Goal: Task Accomplishment & Management: Manage account settings

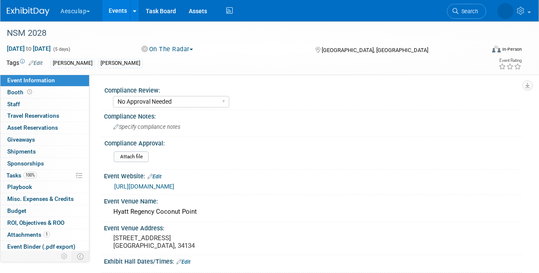
select select "No Approval Needed"
select select "Misc. Company Functions"
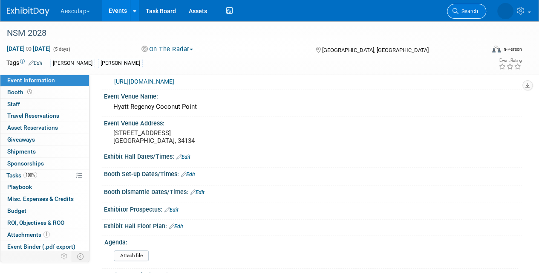
click at [469, 9] on span "Search" at bounding box center [469, 11] width 20 height 6
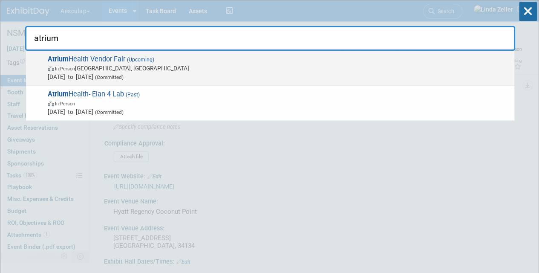
type input "atrium"
click at [70, 66] on span "In-Person" at bounding box center [65, 69] width 20 height 6
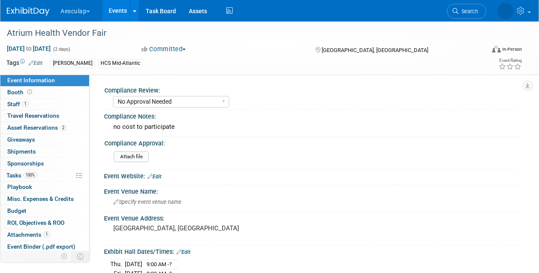
select select "No Approval Needed"
select select "HCS"
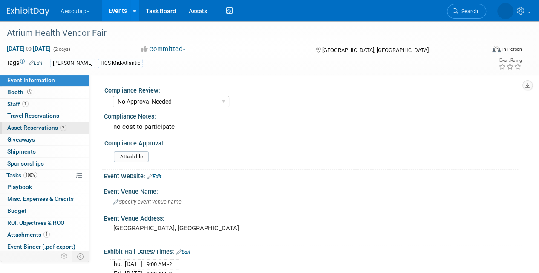
click at [14, 126] on span "Asset Reservations 2" at bounding box center [36, 127] width 59 height 7
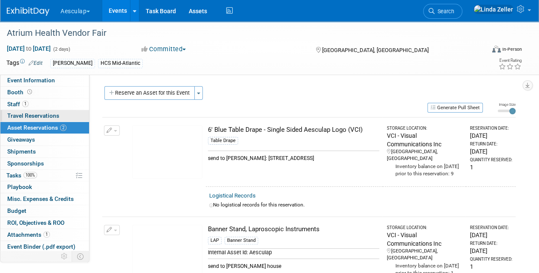
click at [14, 115] on span "Travel Reservations 0" at bounding box center [33, 115] width 52 height 7
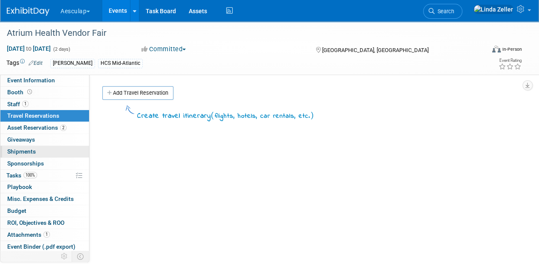
click at [30, 150] on span "Shipments 0" at bounding box center [21, 151] width 29 height 7
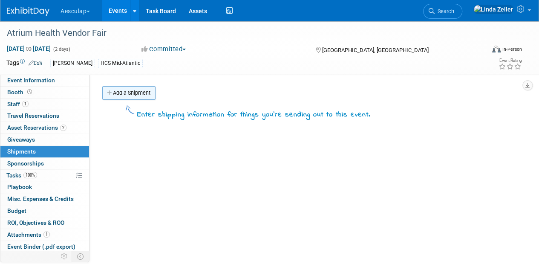
click at [138, 91] on link "Add a Shipment" at bounding box center [128, 93] width 53 height 14
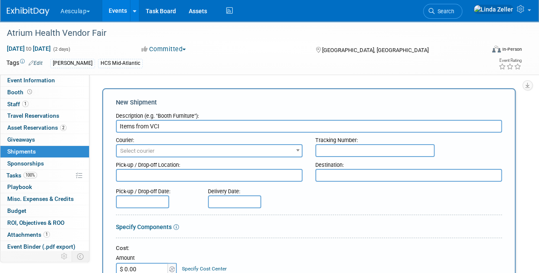
type input "Items from VCI"
click at [353, 151] on input "text" at bounding box center [375, 150] width 119 height 13
paste input "Tracking ID 884611404862"
drag, startPoint x: 355, startPoint y: 153, endPoint x: 311, endPoint y: 159, distance: 44.9
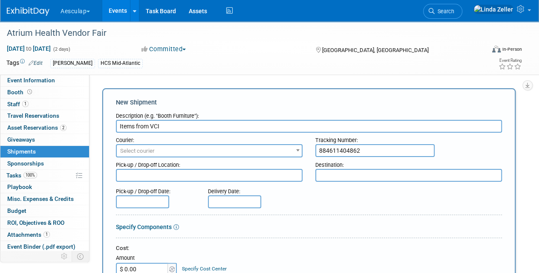
type input "884611404862"
click at [161, 151] on span "Select courier" at bounding box center [209, 151] width 185 height 12
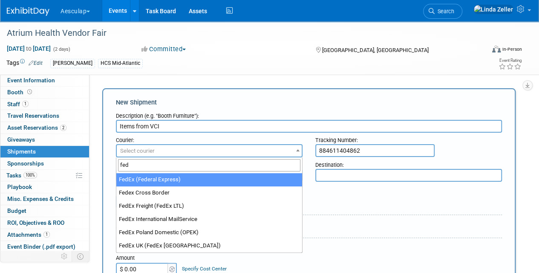
type input "fed"
select select "206"
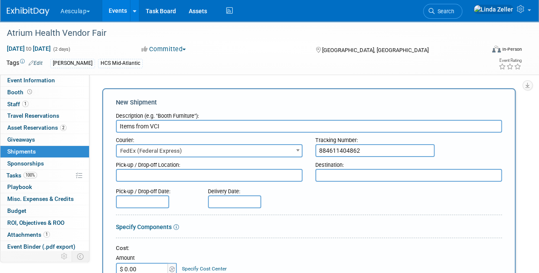
click at [217, 200] on input "text" at bounding box center [234, 201] width 53 height 13
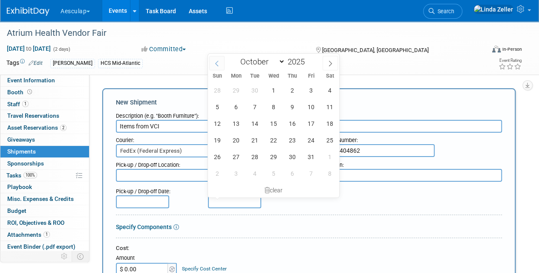
click at [213, 66] on span at bounding box center [216, 63] width 15 height 14
select select "8"
click at [292, 137] on span "25" at bounding box center [292, 140] width 17 height 17
type input "Sep 25, 2025"
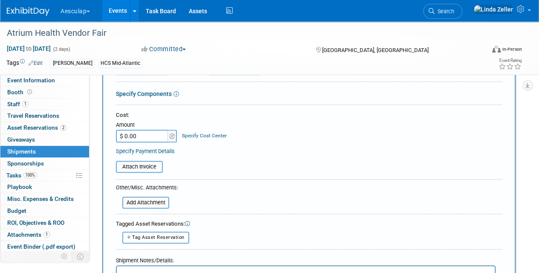
scroll to position [133, 0]
click at [174, 235] on span "Tag Asset Reservation" at bounding box center [158, 237] width 52 height 6
select select
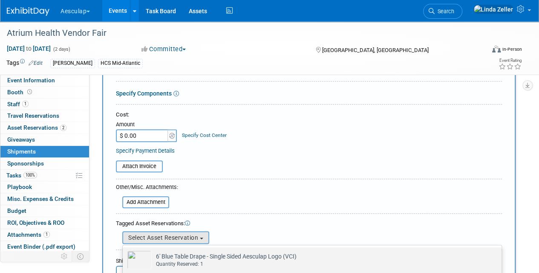
click at [144, 261] on img at bounding box center [139, 259] width 25 height 19
click at [124, 258] on input "6' Blue Table Drape - Single Sided Aesculap Logo (VCI) Already tagged in this s…" at bounding box center [122, 255] width 6 height 6
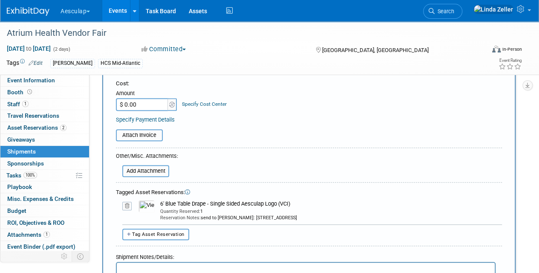
scroll to position [165, 0]
click at [162, 233] on span "Tag Asset Reservation" at bounding box center [158, 234] width 52 height 6
select select
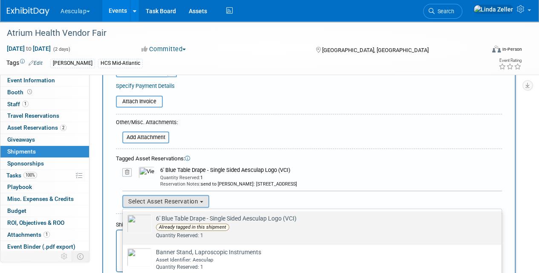
scroll to position [204, 0]
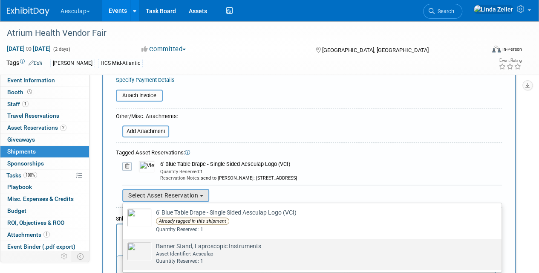
click at [144, 248] on img at bounding box center [139, 251] width 25 height 19
click at [124, 248] on input "Banner Stand, Laproscopic Instruments Already tagged in this shipment Asset Ide…" at bounding box center [122, 246] width 6 height 6
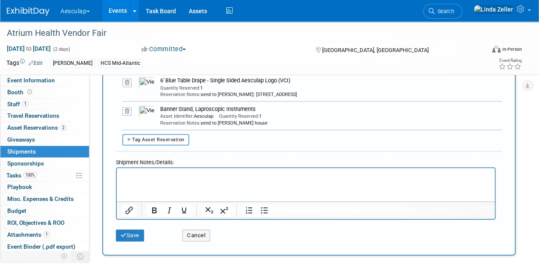
scroll to position [293, 0]
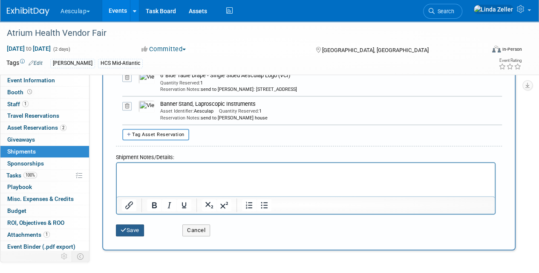
click at [137, 229] on button "Save" at bounding box center [130, 230] width 28 height 12
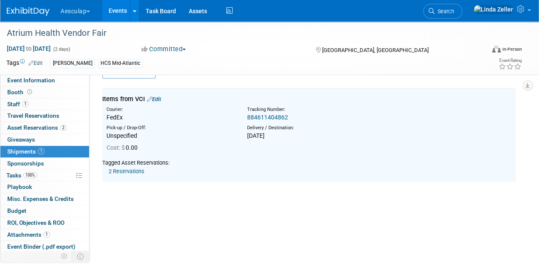
scroll to position [19, 0]
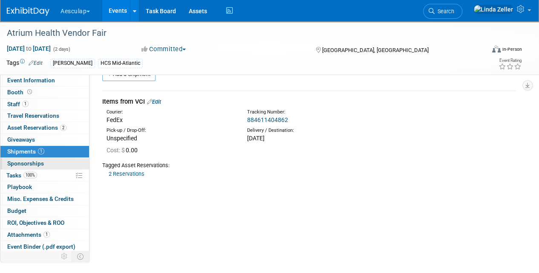
click at [12, 161] on span "Sponsorships 0" at bounding box center [25, 163] width 37 height 7
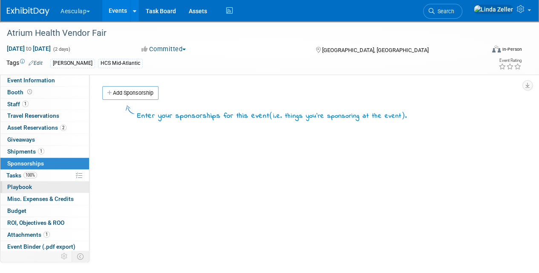
click at [14, 185] on span "Playbook 0" at bounding box center [19, 186] width 25 height 7
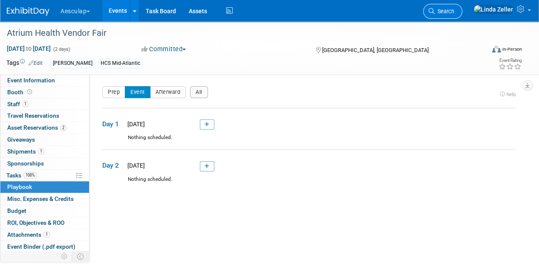
click at [455, 13] on span "Search" at bounding box center [445, 11] width 20 height 6
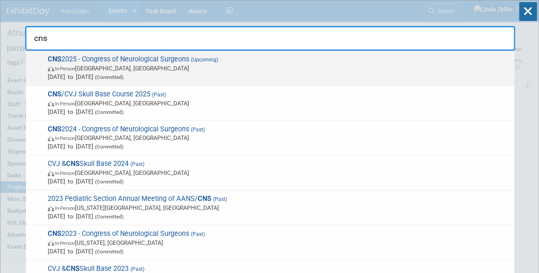
type input "cns"
click at [110, 64] on span "In-Person Los Angeles, CA" at bounding box center [279, 68] width 463 height 9
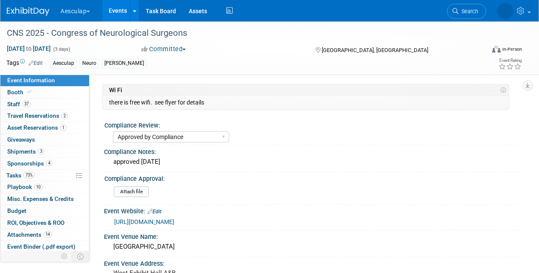
select select "Approved by Compliance"
select select "Neuro"
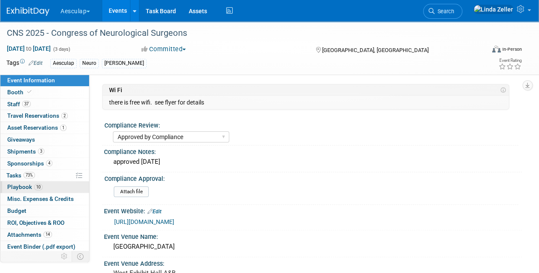
click at [12, 183] on span "Playbook 10" at bounding box center [24, 186] width 35 height 7
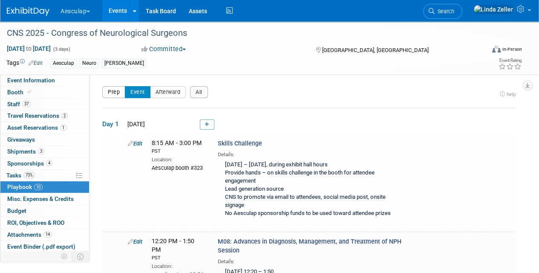
click at [117, 94] on button "Prep" at bounding box center [113, 92] width 23 height 12
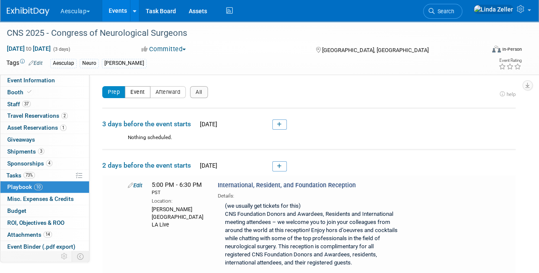
click at [139, 90] on button "Event" at bounding box center [138, 92] width 26 height 12
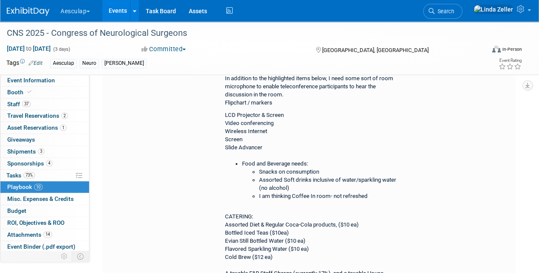
scroll to position [341, 0]
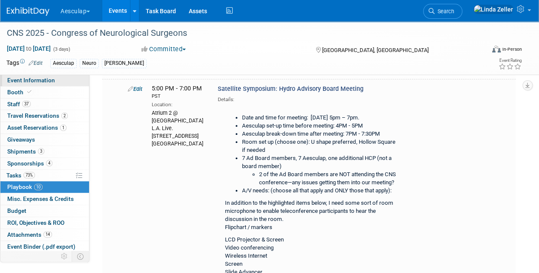
click at [12, 79] on span "Event Information" at bounding box center [31, 80] width 48 height 7
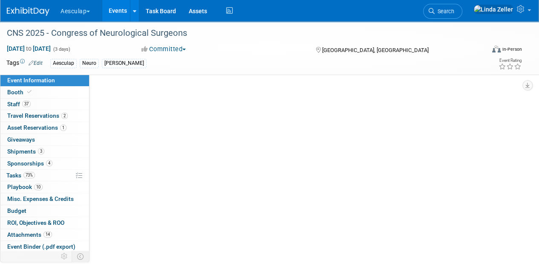
scroll to position [0, 0]
select select "Approved by Compliance"
select select "Neuro"
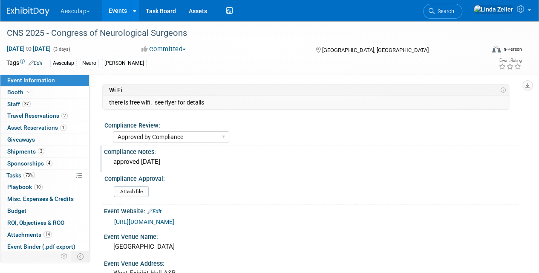
scroll to position [128, 0]
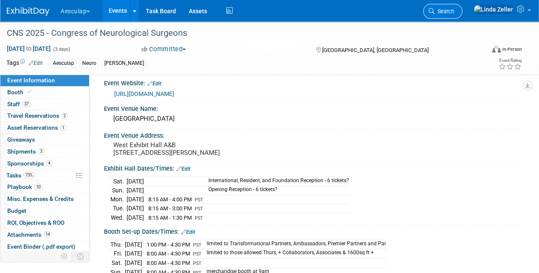
click at [455, 11] on span "Search" at bounding box center [445, 11] width 20 height 6
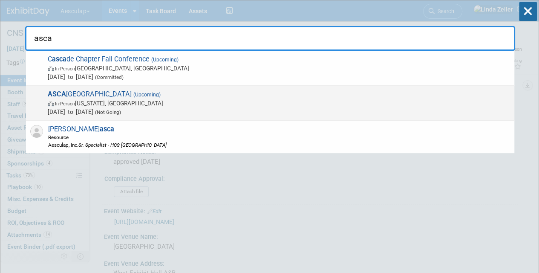
type input "asca"
click at [81, 97] on span "ASCA Denver (Upcoming) In-Person Washington, DC May 13, 2026 to May 16, 2026 (N…" at bounding box center [277, 103] width 465 height 26
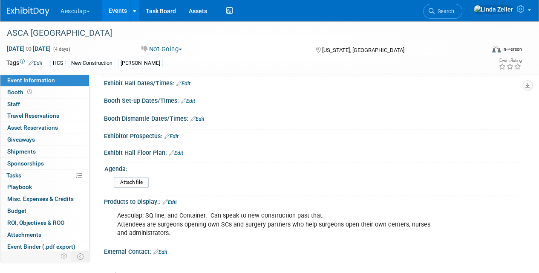
scroll to position [128, 0]
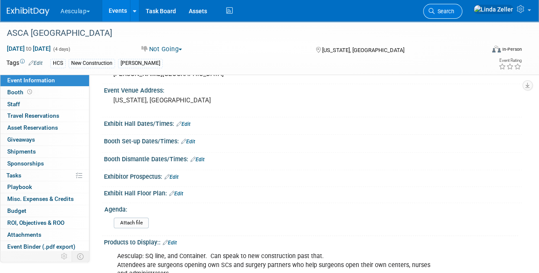
click at [455, 12] on span "Search" at bounding box center [445, 11] width 20 height 6
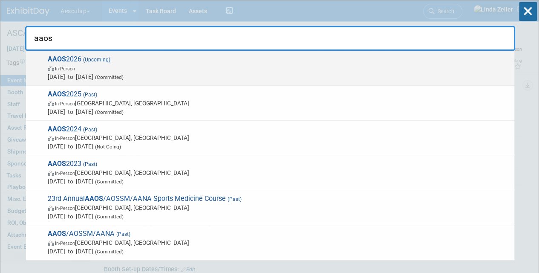
type input "aaos"
click at [65, 67] on span "In-Person" at bounding box center [65, 69] width 20 height 6
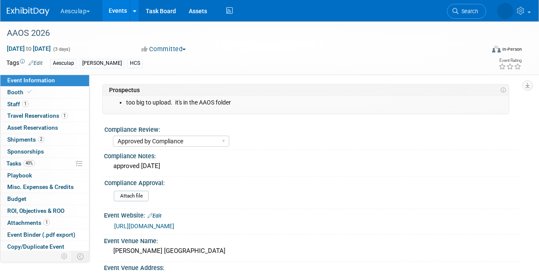
select select "Approved by Compliance"
select select "HCS"
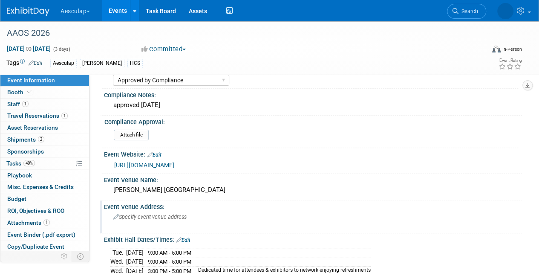
scroll to position [85, 0]
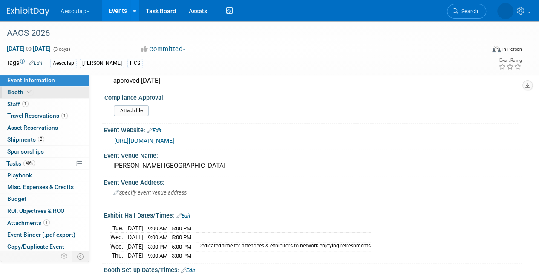
click at [19, 90] on span "Booth" at bounding box center [20, 92] width 26 height 7
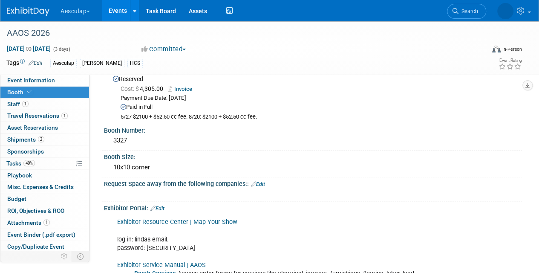
scroll to position [0, 0]
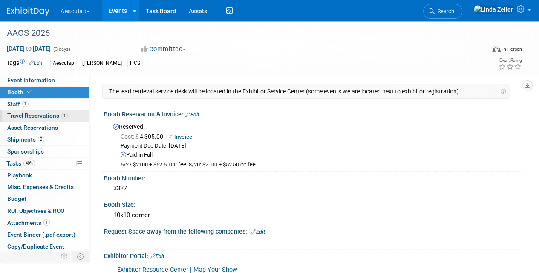
click at [19, 114] on span "Travel Reservations 1" at bounding box center [37, 115] width 61 height 7
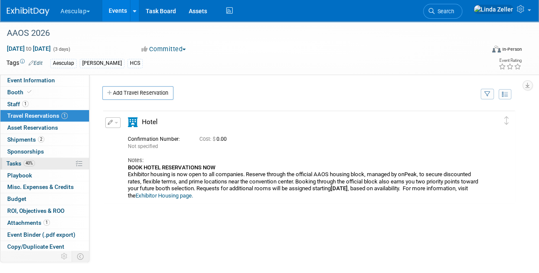
click at [21, 160] on span "Tasks 40%" at bounding box center [20, 163] width 29 height 7
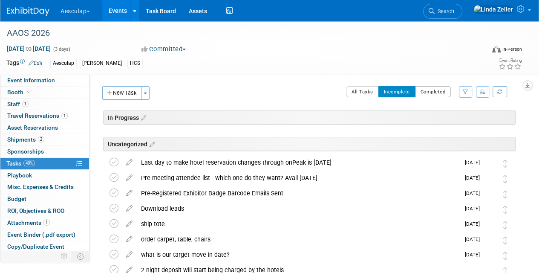
click at [440, 95] on button "Completed" at bounding box center [433, 91] width 36 height 11
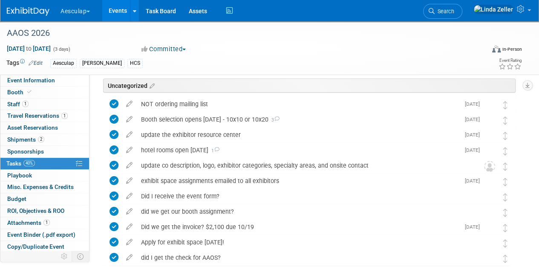
scroll to position [85, 0]
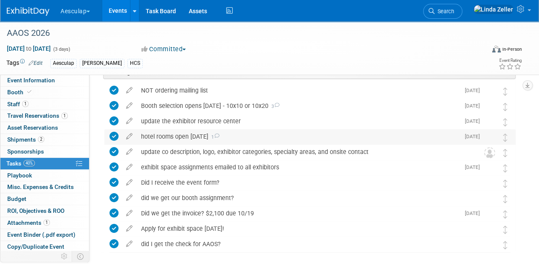
click at [208, 135] on div "hotel rooms open [DATE] 1" at bounding box center [298, 136] width 323 height 14
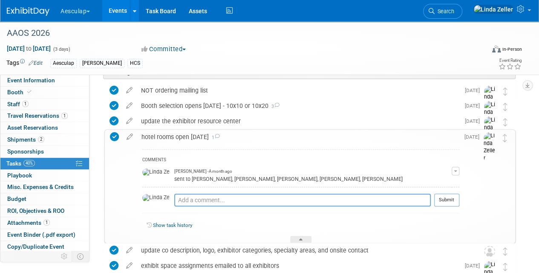
click at [208, 135] on div "hotel rooms open [DATE] 1" at bounding box center [298, 137] width 322 height 14
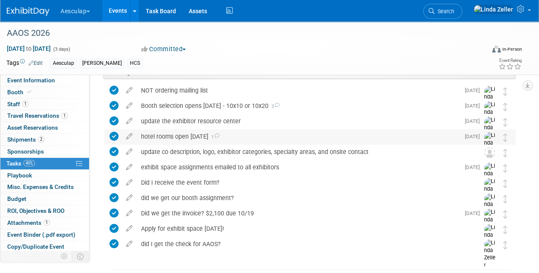
scroll to position [0, 0]
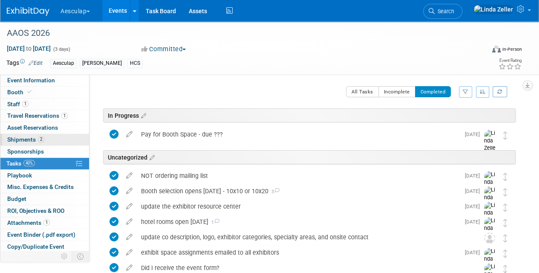
click at [20, 138] on span "Shipments 2" at bounding box center [25, 139] width 37 height 7
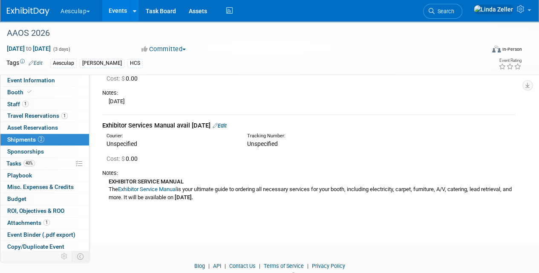
scroll to position [62, 0]
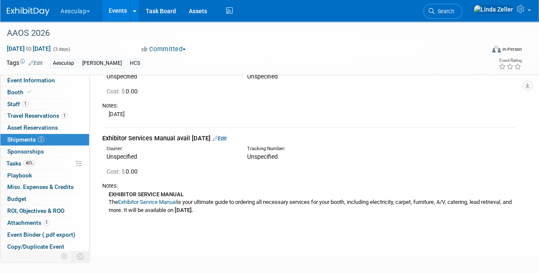
click at [224, 137] on link "Edit" at bounding box center [220, 138] width 14 height 6
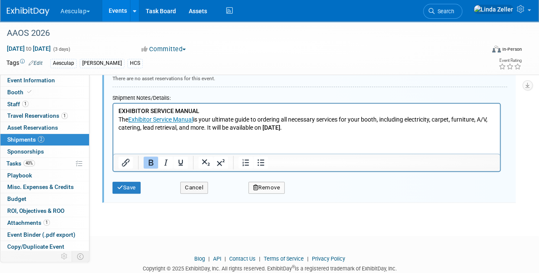
scroll to position [391, 0]
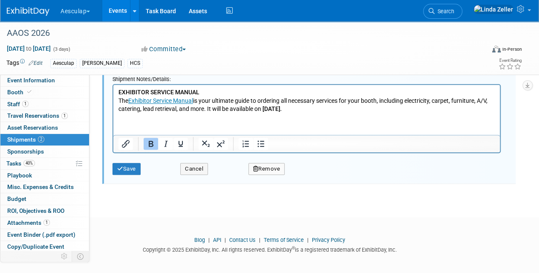
click at [299, 111] on p "EXHIBITOR SERVICE MANUAL The Exhibitor Service Manual is your ultimate guide to…" at bounding box center [307, 100] width 377 height 25
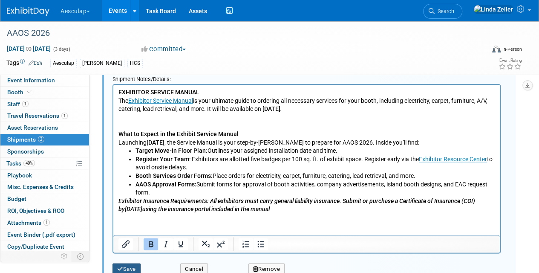
click at [123, 268] on icon "submit" at bounding box center [120, 269] width 6 height 6
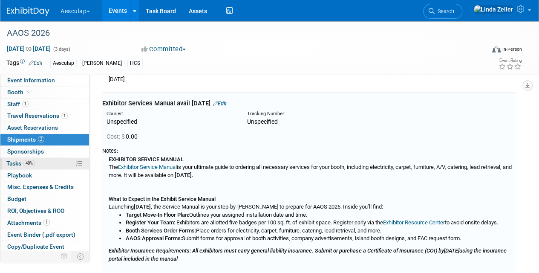
scroll to position [92, 0]
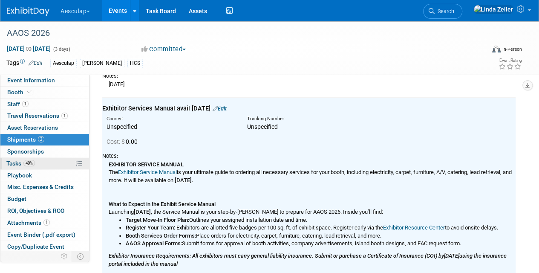
click at [17, 165] on span "Tasks 40%" at bounding box center [20, 163] width 29 height 7
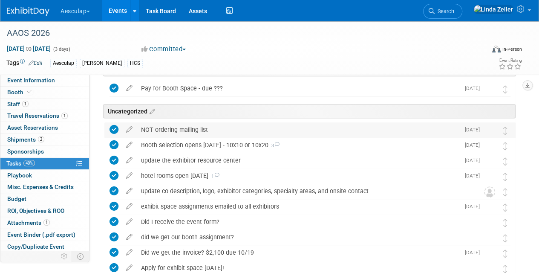
scroll to position [0, 0]
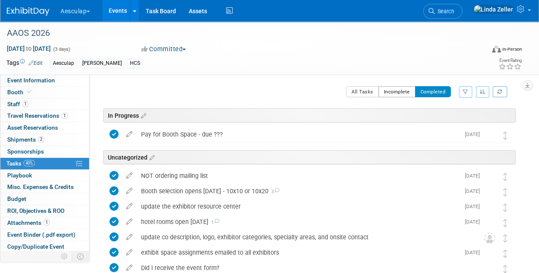
click at [388, 90] on button "Incomplete" at bounding box center [397, 91] width 37 height 11
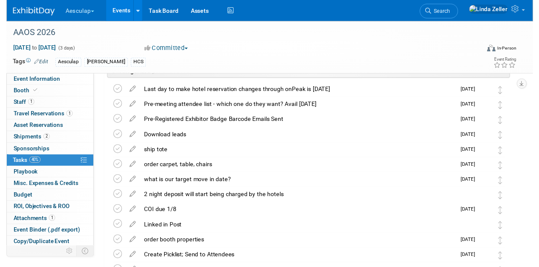
scroll to position [85, 0]
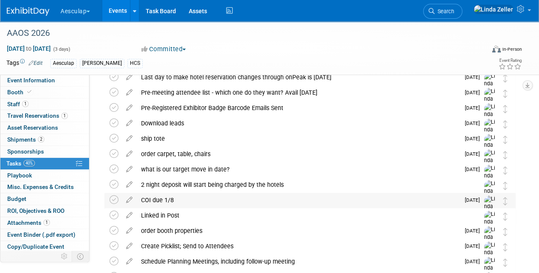
click at [159, 198] on div "COI due 1/8" at bounding box center [298, 200] width 323 height 14
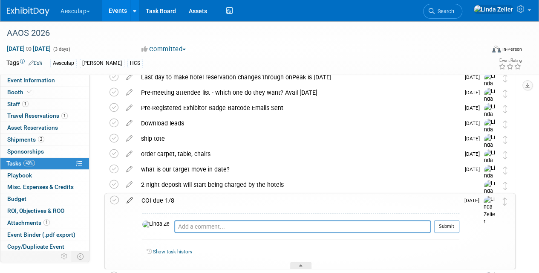
click at [130, 198] on icon at bounding box center [129, 198] width 15 height 11
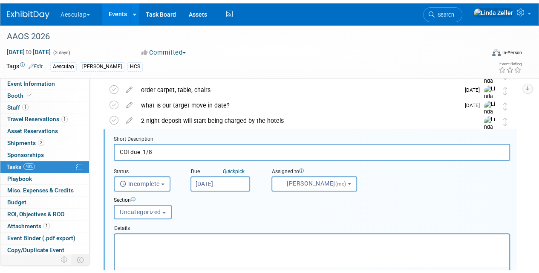
scroll to position [238, 0]
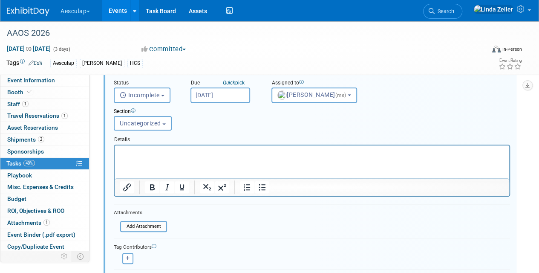
click at [119, 149] on body "Rich Text Area. Press ALT-0 for help." at bounding box center [312, 152] width 386 height 8
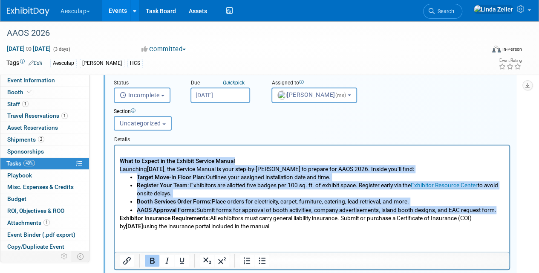
drag, startPoint x: 494, startPoint y: 206, endPoint x: 172, endPoint y: 301, distance: 336.1
click at [115, 157] on html "What to Expect in the Exhibit Service Manual Launching October 16 , the Service…" at bounding box center [312, 187] width 395 height 85
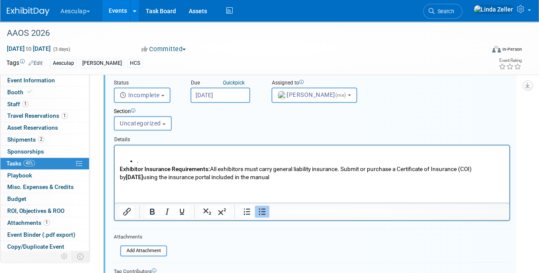
click at [206, 94] on input "Dec 22, 2025" at bounding box center [221, 94] width 60 height 15
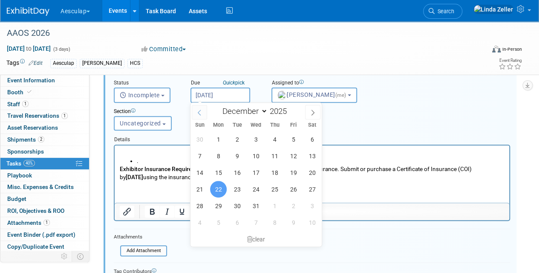
click at [201, 113] on icon at bounding box center [200, 113] width 6 height 6
click at [309, 113] on span at bounding box center [312, 112] width 15 height 14
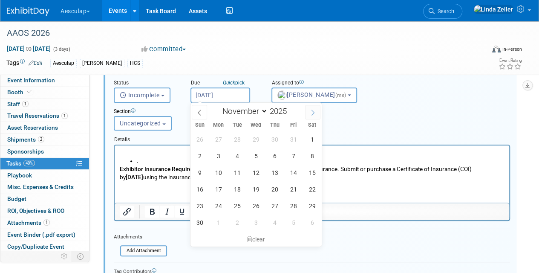
click at [309, 113] on span at bounding box center [312, 112] width 15 height 14
select select "0"
type input "2026"
click at [309, 113] on span at bounding box center [312, 112] width 15 height 14
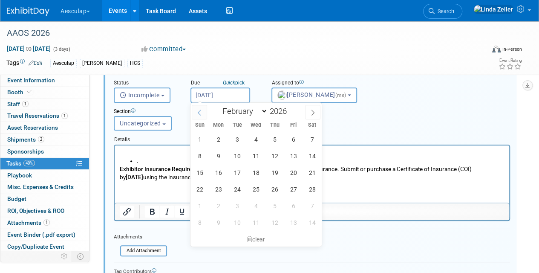
click at [202, 114] on span at bounding box center [199, 112] width 15 height 14
select select "0"
click at [237, 171] on span "13" at bounding box center [237, 172] width 17 height 17
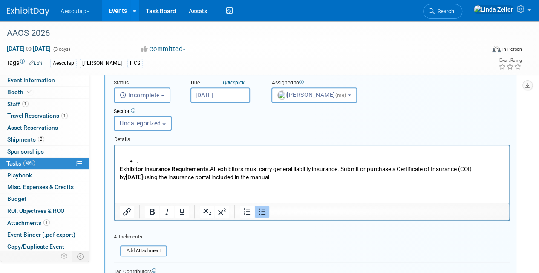
click at [228, 95] on input "Jan 13, 2026" at bounding box center [221, 94] width 60 height 15
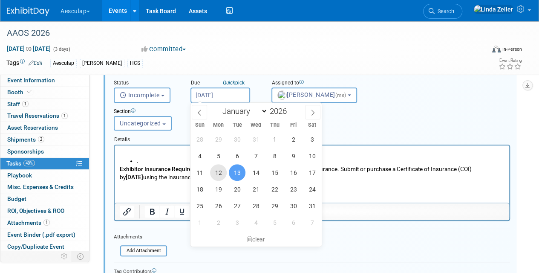
click at [218, 171] on span "12" at bounding box center [218, 172] width 17 height 17
type input "Jan 12, 2026"
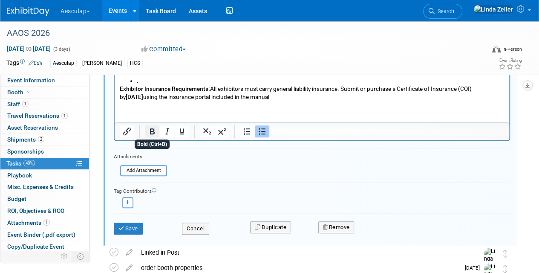
scroll to position [323, 0]
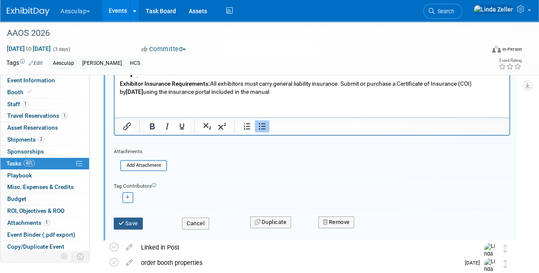
click at [136, 218] on button "Save" at bounding box center [128, 223] width 29 height 12
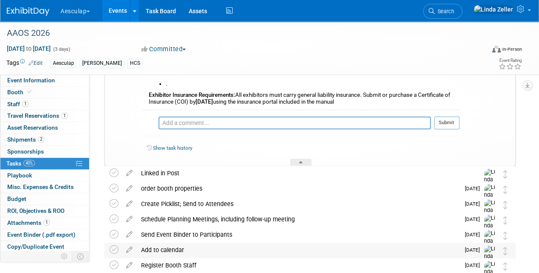
scroll to position [231, 0]
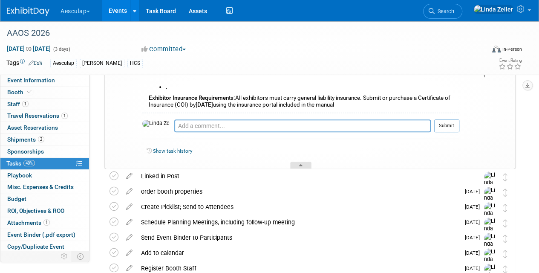
click at [290, 163] on div at bounding box center [300, 165] width 21 height 7
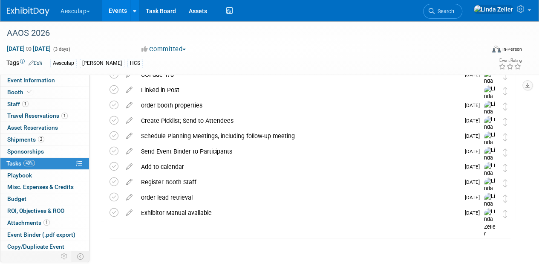
scroll to position [210, 0]
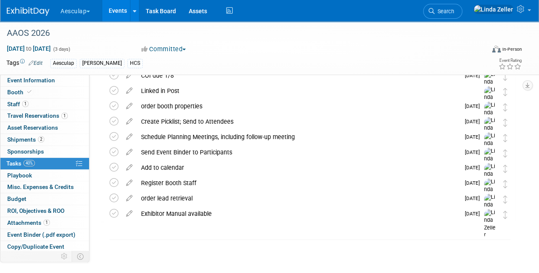
click at [455, 10] on span "Search" at bounding box center [445, 11] width 20 height 6
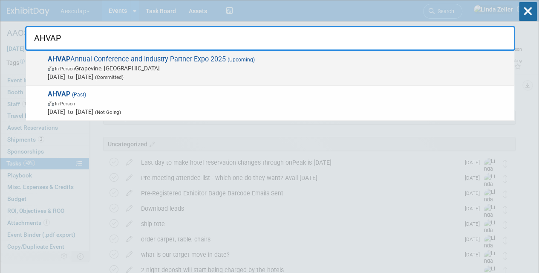
type input "AHVAP"
click at [107, 62] on span "AHVAP Annual Conference and Industry Partner Expo 2025 (Upcoming) In-Person Gra…" at bounding box center [277, 68] width 465 height 26
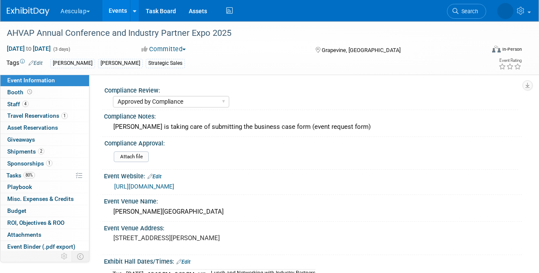
select select "Approved by Compliance"
select select "Strategic Sales"
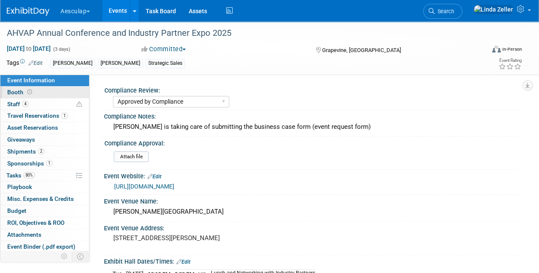
click at [10, 90] on span "Booth" at bounding box center [20, 92] width 26 height 7
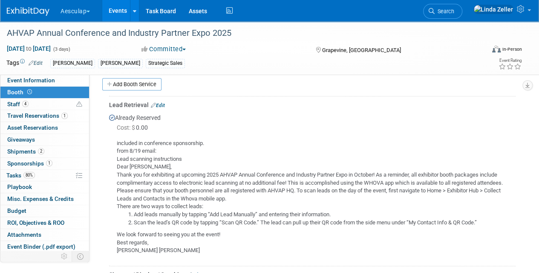
scroll to position [338, 0]
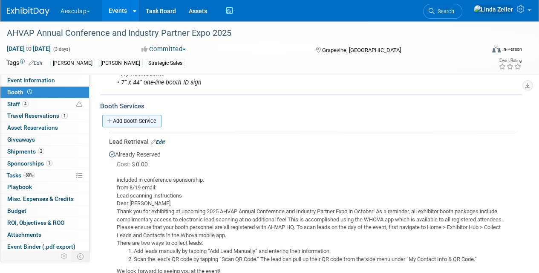
click at [146, 127] on link "Add Booth Service" at bounding box center [131, 121] width 59 height 12
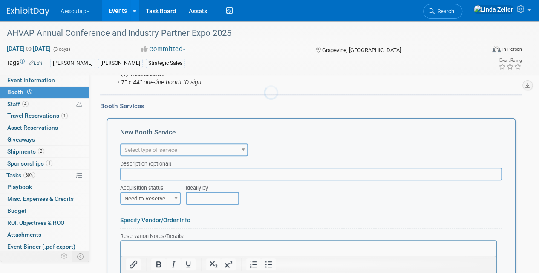
scroll to position [0, 0]
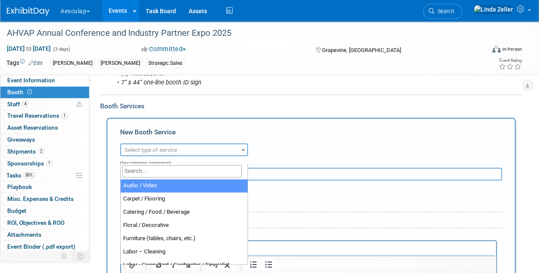
click at [146, 153] on span "Select type of service" at bounding box center [151, 150] width 53 height 6
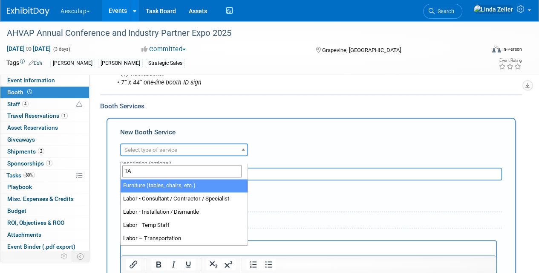
type input "TA"
select select "6"
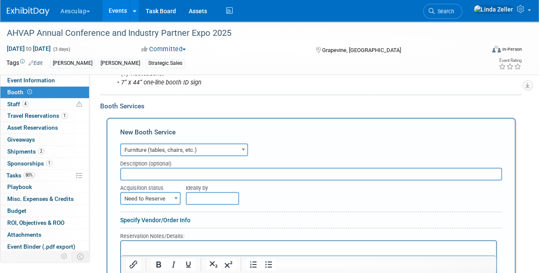
scroll to position [423, 0]
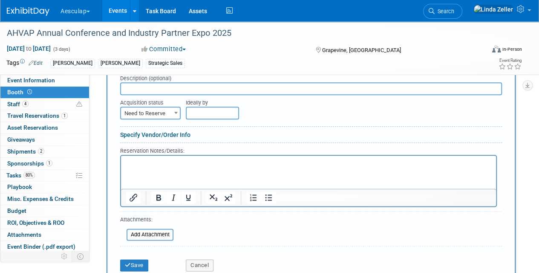
click at [132, 159] on p "Rich Text Area. Press ALT-0 for help." at bounding box center [308, 163] width 365 height 8
click at [154, 119] on span "Need to Reserve" at bounding box center [150, 113] width 59 height 12
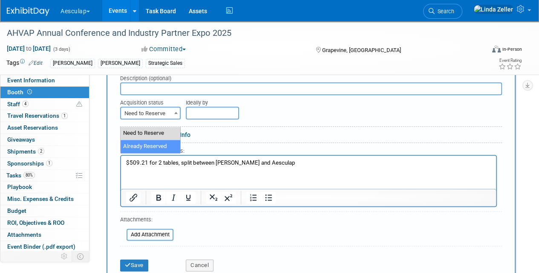
select select "2"
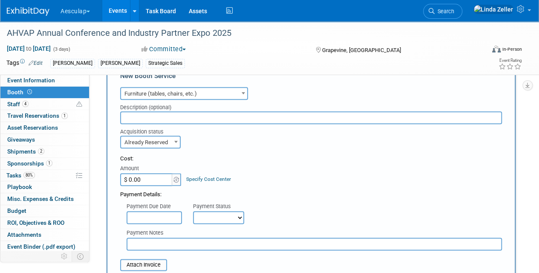
scroll to position [380, 0]
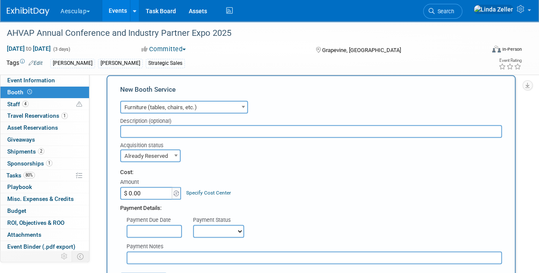
click at [134, 138] on input "text" at bounding box center [311, 131] width 382 height 13
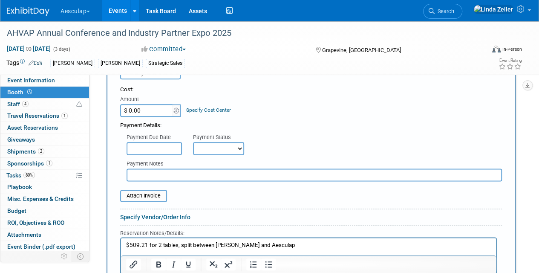
scroll to position [423, 0]
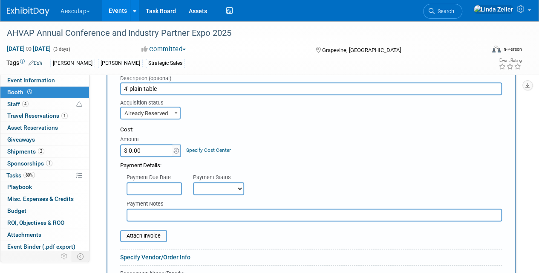
type input "4' plain table"
click at [142, 155] on input "$ 0.00" at bounding box center [146, 150] width 53 height 13
type input "$ 254.61"
click at [197, 153] on link "Specify Cost Center" at bounding box center [208, 150] width 45 height 6
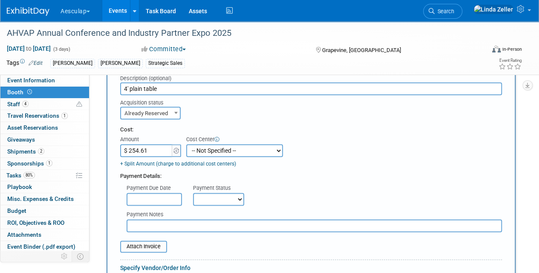
click at [197, 157] on select "-- Not Specified -- AAG B2B: 102736100 AIS - Ortho AIS -Spine Atlantic Neuro Bo…" at bounding box center [234, 150] width 97 height 13
click at [186, 151] on select "-- Not Specified -- AAG B2B: 102736100 AIS - Ortho AIS -Spine Atlantic Neuro Bo…" at bounding box center [234, 150] width 97 height 13
click at [227, 156] on select "-- Not Specified -- AAG B2B: 102736100 AIS - Ortho AIS -Spine Atlantic Neuro Bo…" at bounding box center [234, 150] width 97 height 13
select select "18966030"
click at [186, 151] on select "-- Not Specified -- AAG B2B: 102736100 AIS - Ortho AIS -Spine Atlantic Neuro Bo…" at bounding box center [234, 150] width 97 height 13
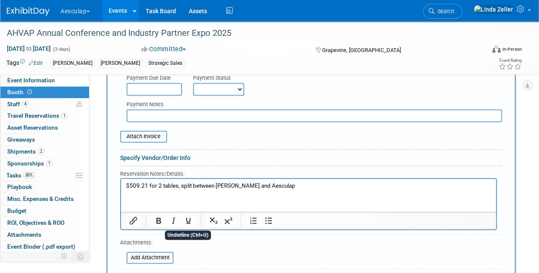
scroll to position [602, 0]
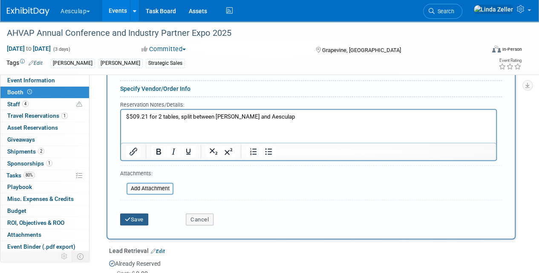
click at [133, 225] on button "Save" at bounding box center [134, 219] width 28 height 12
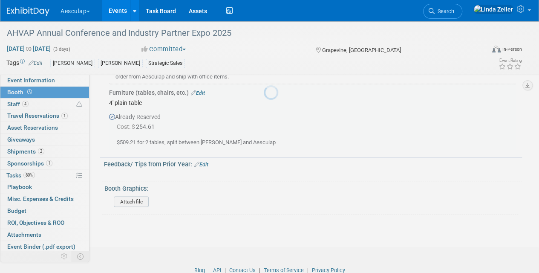
scroll to position [620, 0]
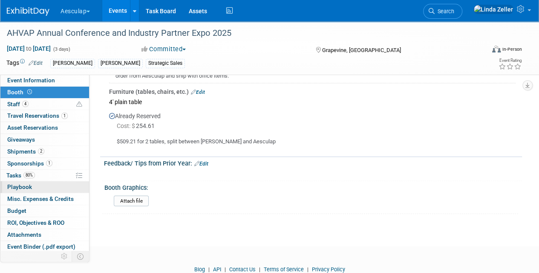
click at [11, 186] on span "Playbook 0" at bounding box center [19, 186] width 25 height 7
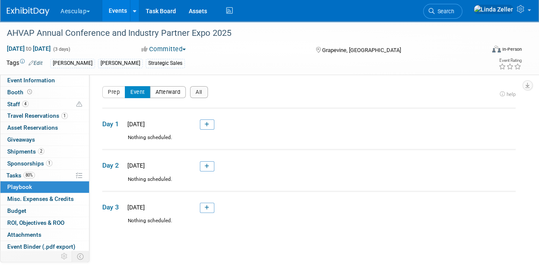
click at [160, 95] on button "Afterward" at bounding box center [168, 92] width 36 height 12
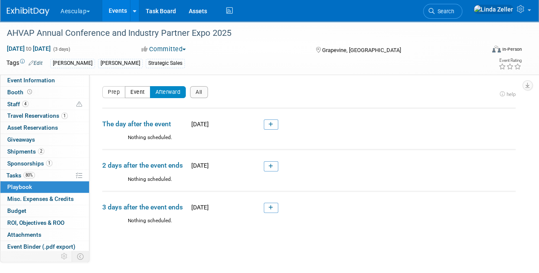
click at [132, 89] on button "Event" at bounding box center [138, 92] width 26 height 12
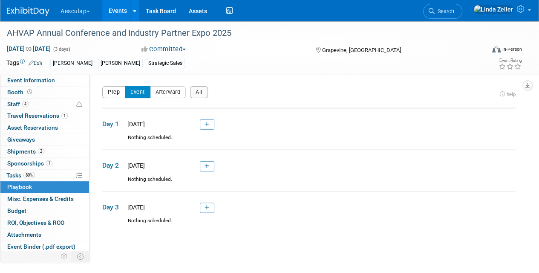
click at [114, 92] on button "Prep" at bounding box center [113, 92] width 23 height 12
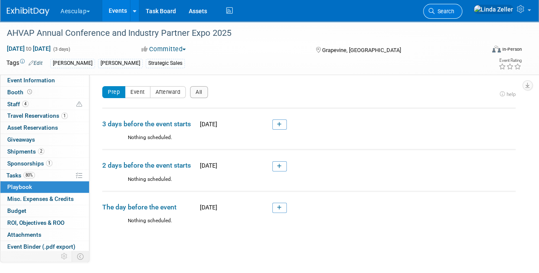
click at [455, 10] on span "Search" at bounding box center [445, 11] width 20 height 6
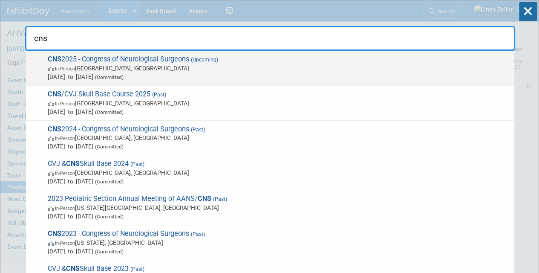
type input "cns"
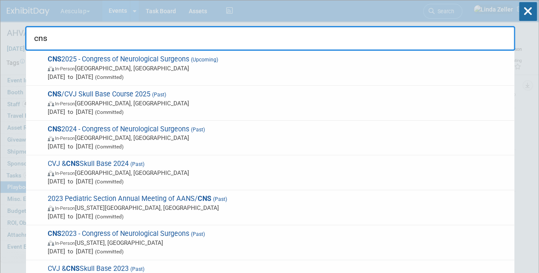
click at [101, 63] on span "CNS 2025 - Congress of Neurological Surgeons (Upcoming) In-Person Los Angeles, …" at bounding box center [277, 68] width 465 height 26
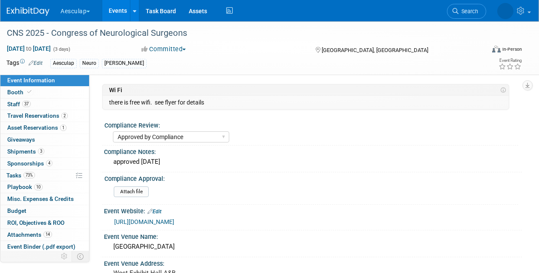
select select "Approved by Compliance"
select select "Neuro"
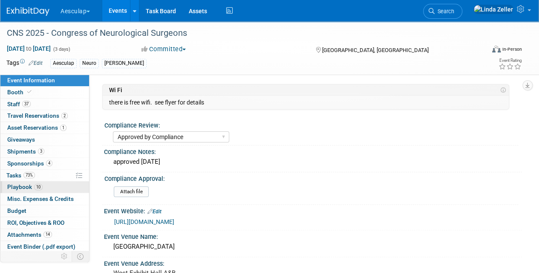
click at [10, 185] on span "Playbook 10" at bounding box center [24, 186] width 35 height 7
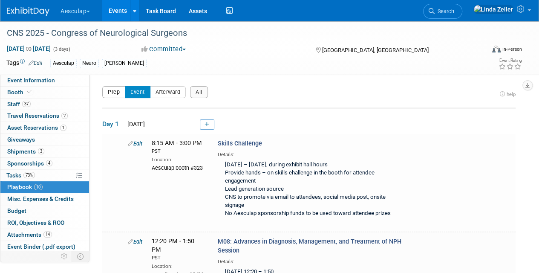
click at [117, 93] on button "Prep" at bounding box center [113, 92] width 23 height 12
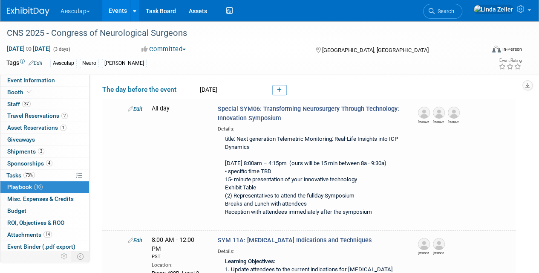
scroll to position [213, 0]
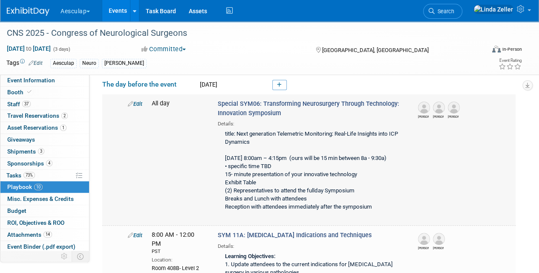
click at [138, 101] on link "Edit" at bounding box center [135, 104] width 14 height 6
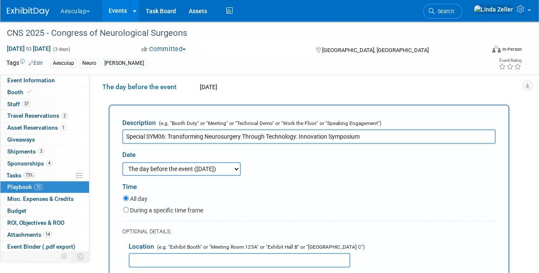
scroll to position [294, 0]
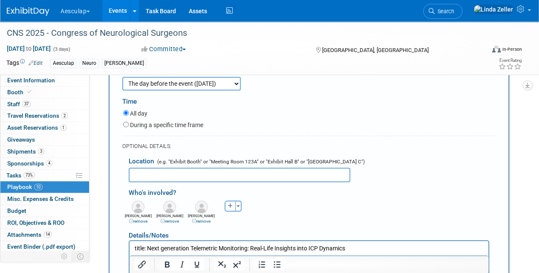
click at [150, 171] on input "text" at bounding box center [240, 175] width 222 height 14
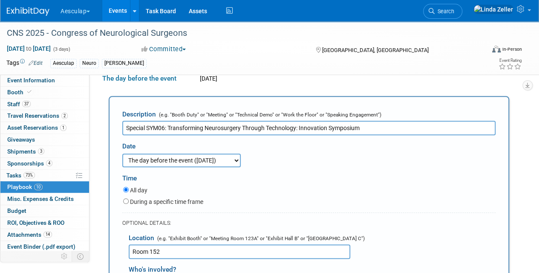
scroll to position [209, 0]
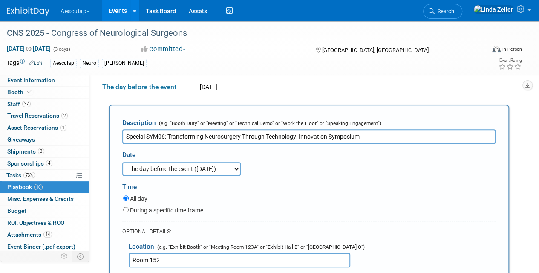
type input "Room 152"
click at [127, 208] on input "During a specific time frame" at bounding box center [126, 210] width 6 height 6
radio input "true"
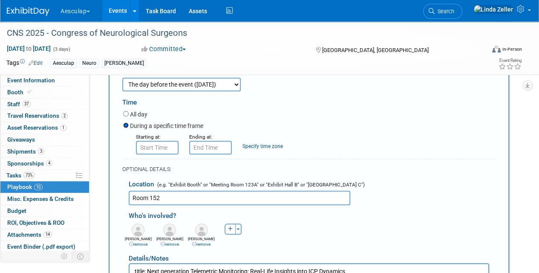
scroll to position [294, 0]
type input "8:00 AM"
click at [154, 147] on input "8:00 AM" at bounding box center [157, 147] width 43 height 14
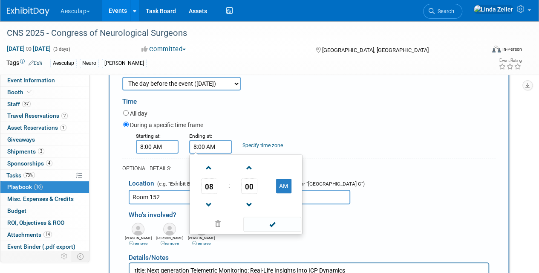
click at [216, 149] on input "8:00 AM" at bounding box center [210, 147] width 43 height 14
click at [245, 183] on span "00" at bounding box center [249, 185] width 16 height 15
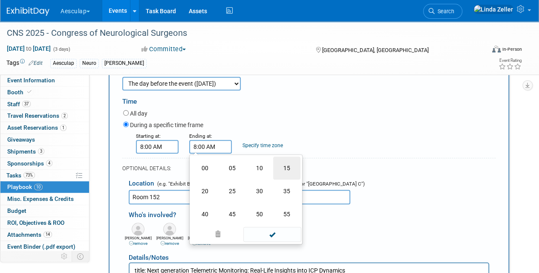
click at [286, 164] on td "15" at bounding box center [286, 167] width 27 height 23
type input "8:15 AM"
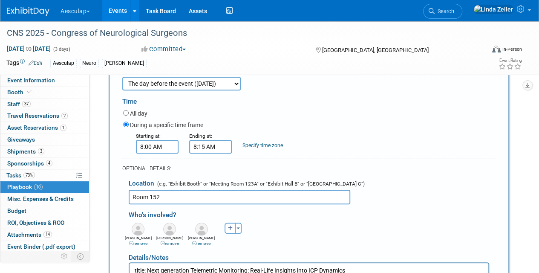
click at [364, 142] on div "Starting at: 8:00 AM Ending at: 8:15 AM Specify time zone Time zone:" at bounding box center [309, 142] width 385 height 22
drag, startPoint x: 173, startPoint y: 194, endPoint x: 100, endPoint y: 187, distance: 73.7
paste input "Concourse Hall Room #152 (level 1)."
click at [229, 195] on input "Concourse Hall Room #152 (level 1)." at bounding box center [240, 197] width 222 height 14
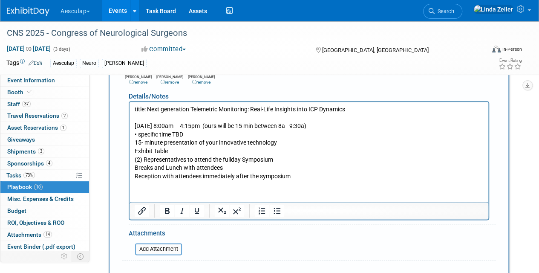
scroll to position [465, 0]
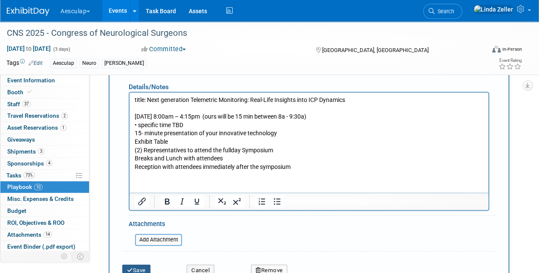
type input "Concourse Hall Room #152 (level 1)"
click at [136, 268] on button "Save" at bounding box center [136, 270] width 28 height 12
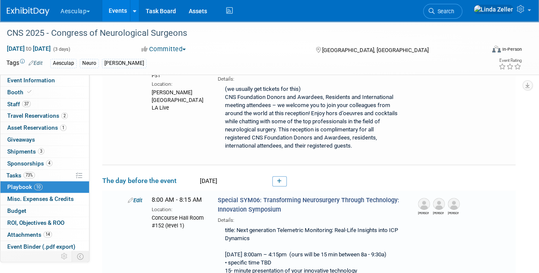
scroll to position [200, 0]
